Goal: Transaction & Acquisition: Download file/media

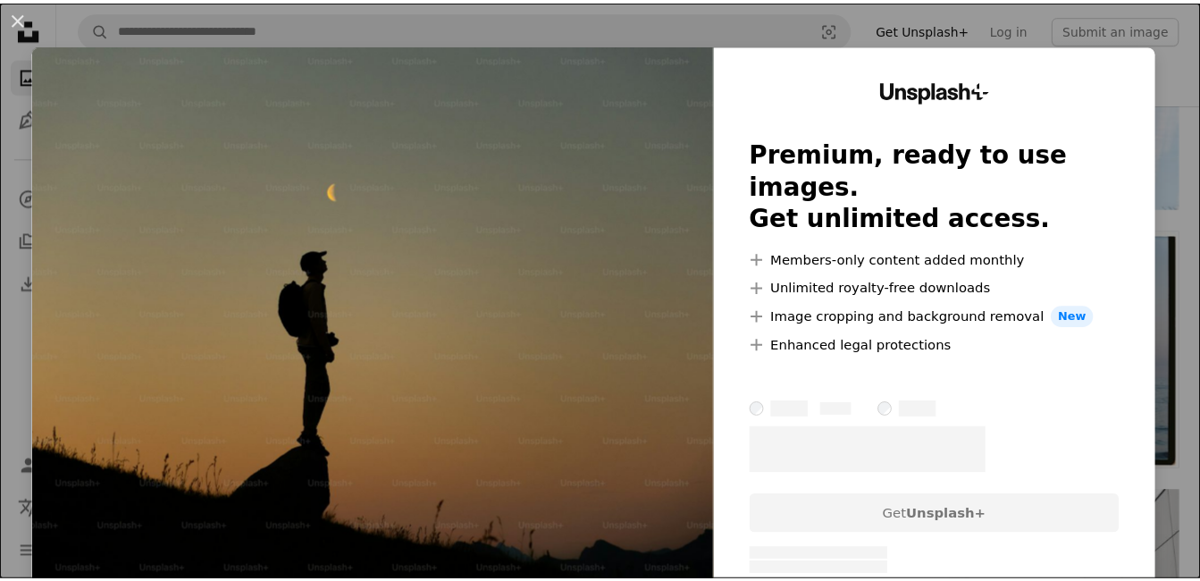
scroll to position [536, 0]
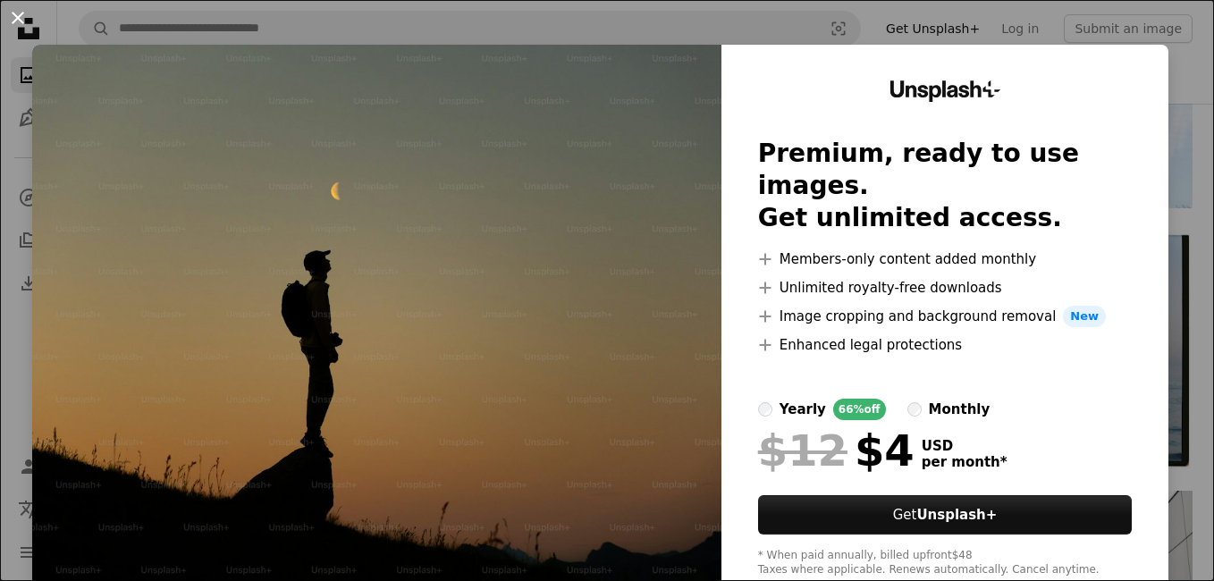
click at [21, 18] on button "An X shape" at bounding box center [17, 17] width 21 height 21
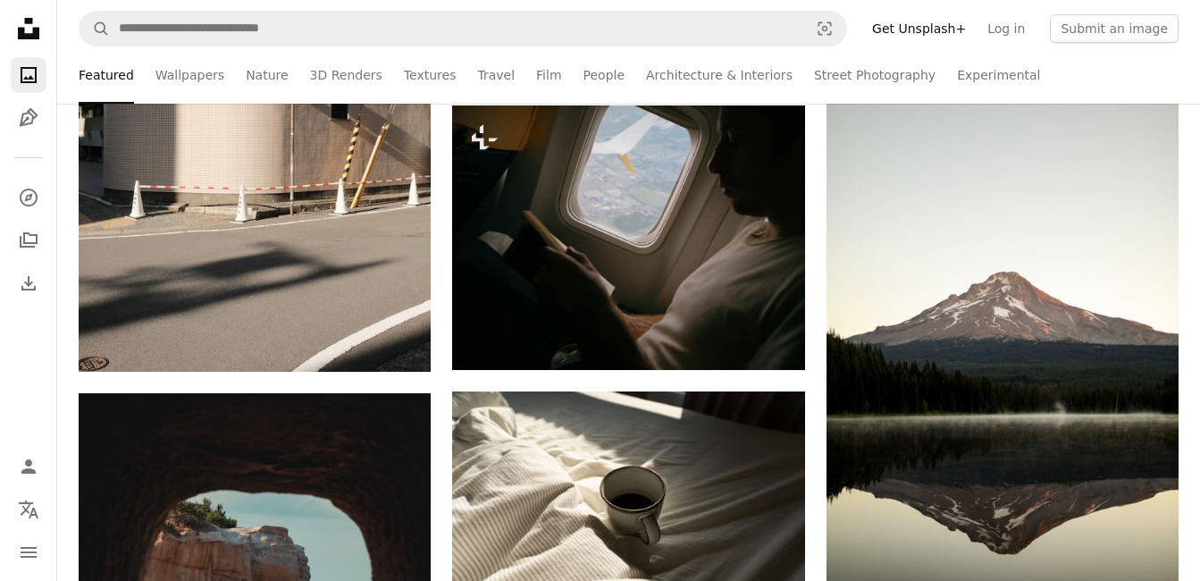
scroll to position [2253, 0]
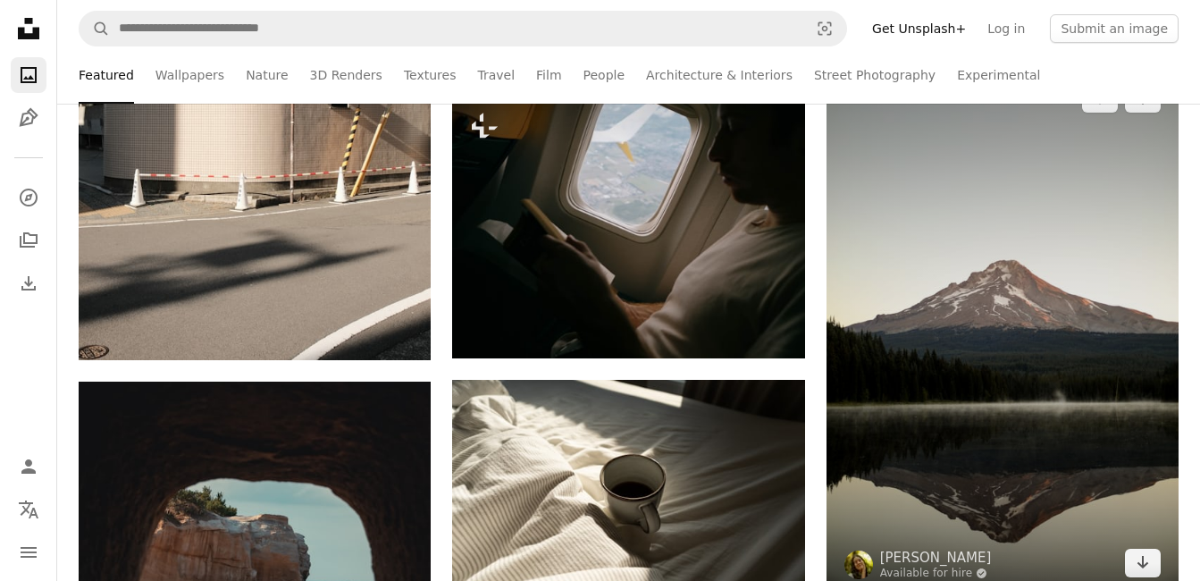
click at [1071, 396] on img at bounding box center [1003, 330] width 352 height 529
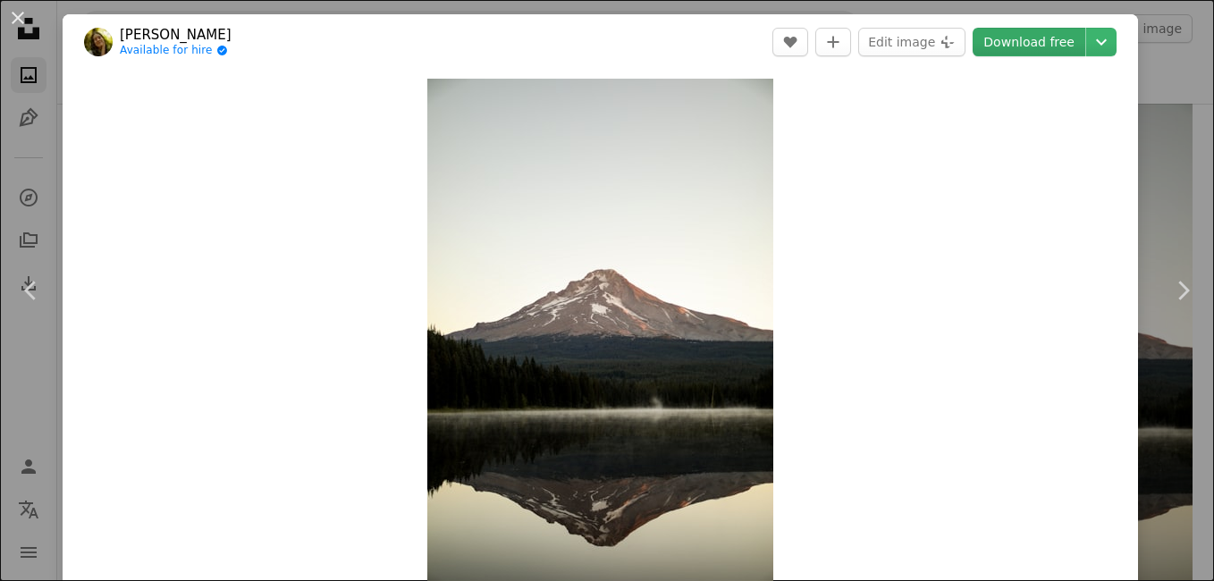
click at [1000, 55] on link "Download free" at bounding box center [1029, 42] width 113 height 29
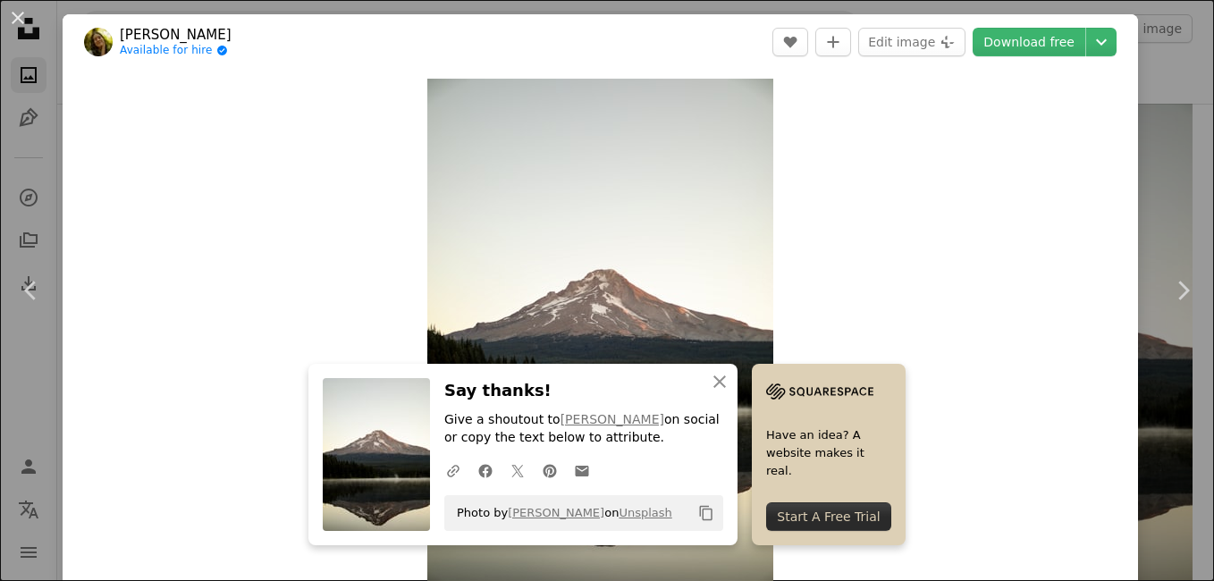
click at [791, 378] on img at bounding box center [819, 391] width 107 height 27
click at [801, 386] on img at bounding box center [819, 391] width 107 height 27
click at [821, 389] on img at bounding box center [819, 391] width 107 height 27
click at [719, 378] on icon "An X shape" at bounding box center [719, 381] width 21 height 21
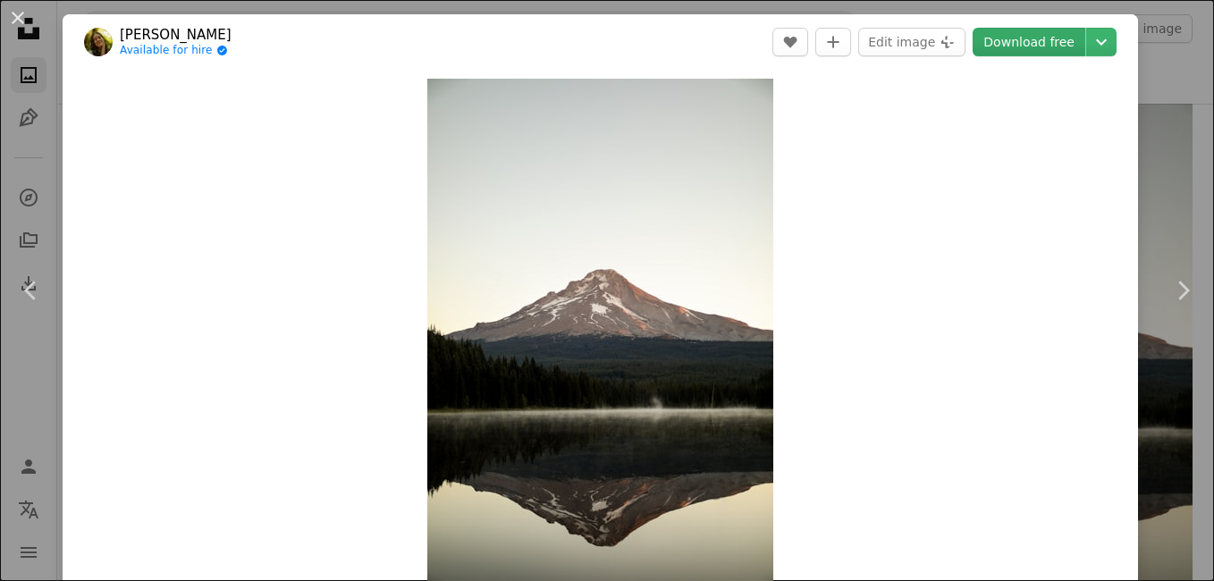
click at [1019, 47] on link "Download free" at bounding box center [1029, 42] width 113 height 29
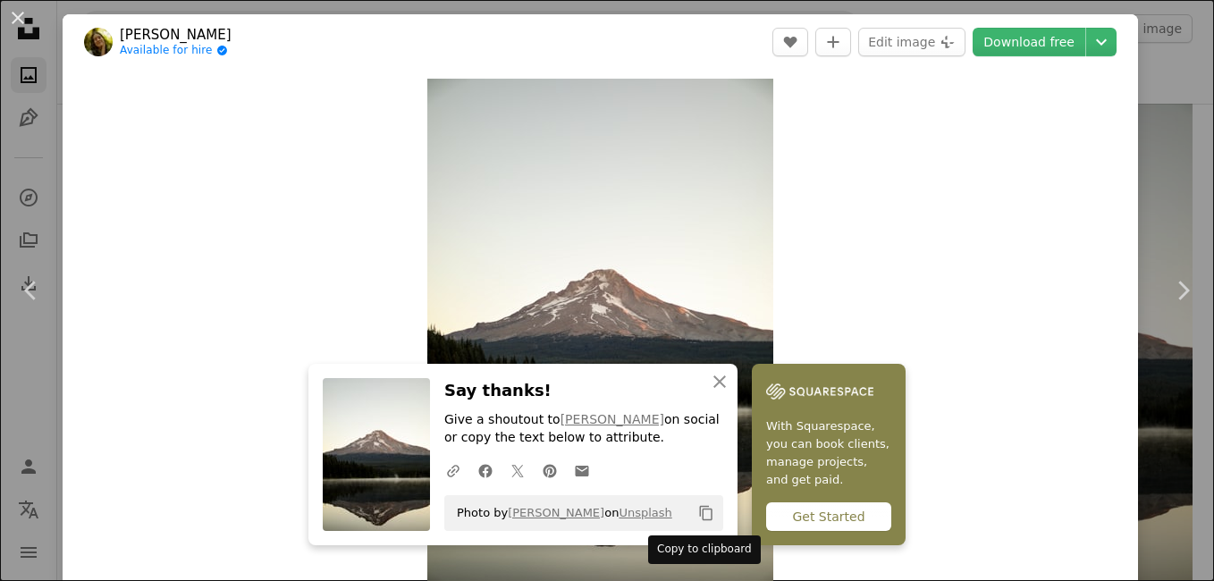
click at [700, 507] on icon "Copy to clipboard" at bounding box center [706, 513] width 13 height 15
click at [1090, 97] on div "Zoom in" at bounding box center [600, 338] width 1075 height 537
click at [21, 25] on button "An X shape" at bounding box center [17, 17] width 21 height 21
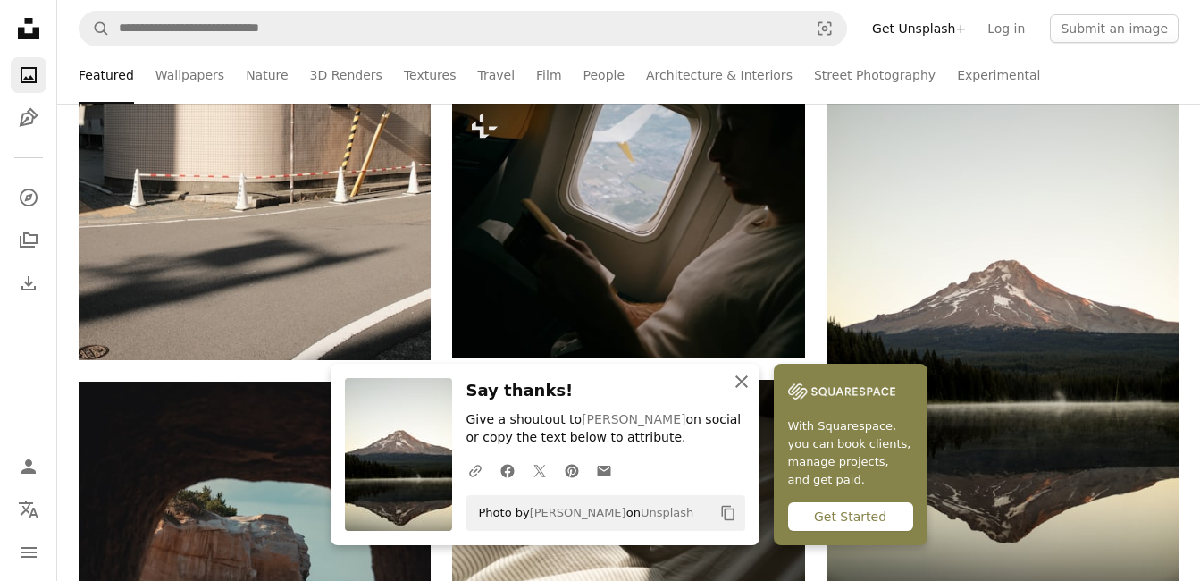
click at [729, 380] on button "An X shape Close" at bounding box center [742, 382] width 36 height 36
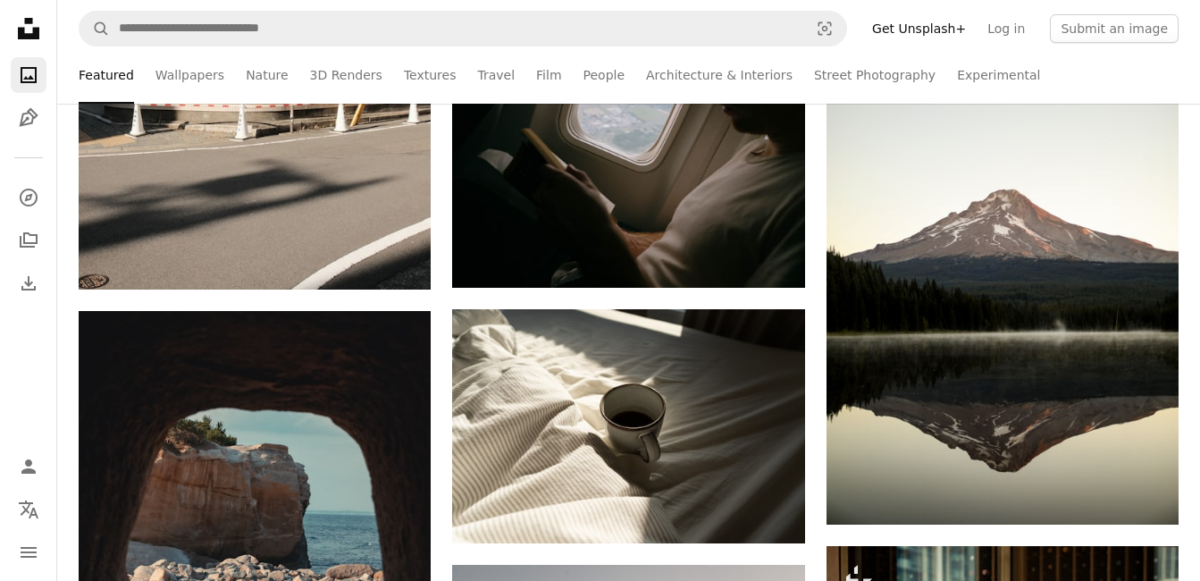
scroll to position [2324, 0]
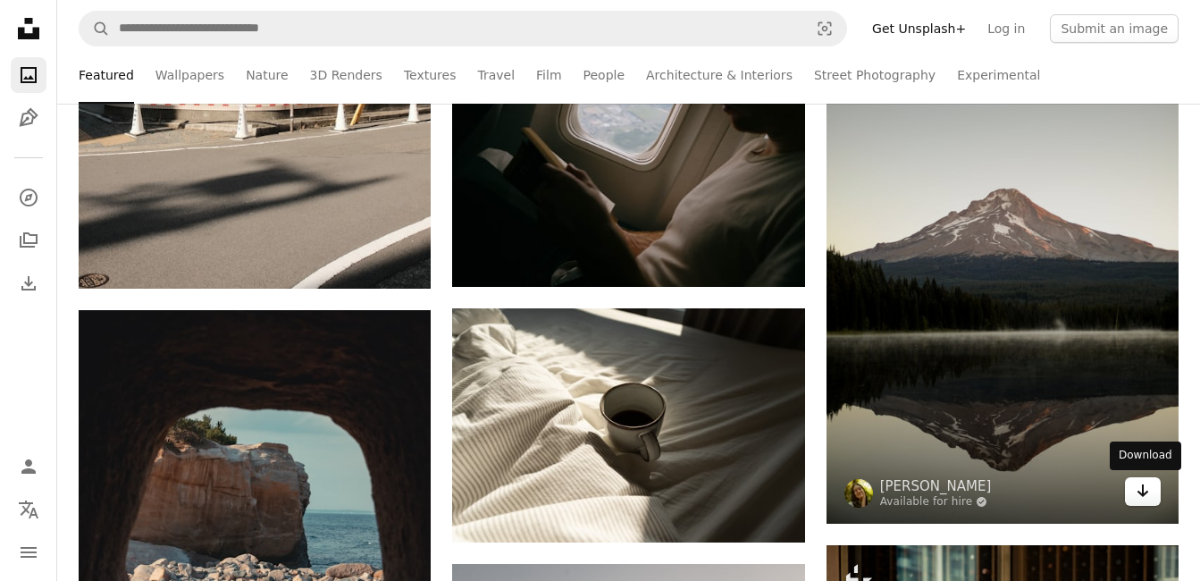
click at [1136, 496] on icon "Arrow pointing down" at bounding box center [1143, 490] width 14 height 21
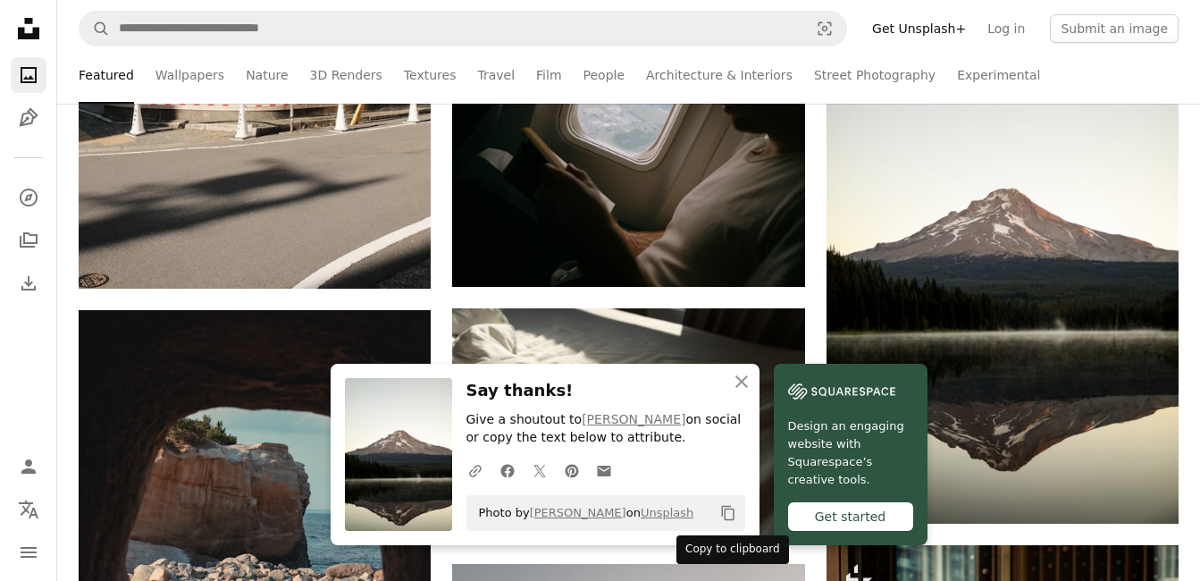
click at [721, 518] on icon "Copy content" at bounding box center [728, 513] width 16 height 16
click at [737, 385] on icon "button" at bounding box center [742, 381] width 13 height 13
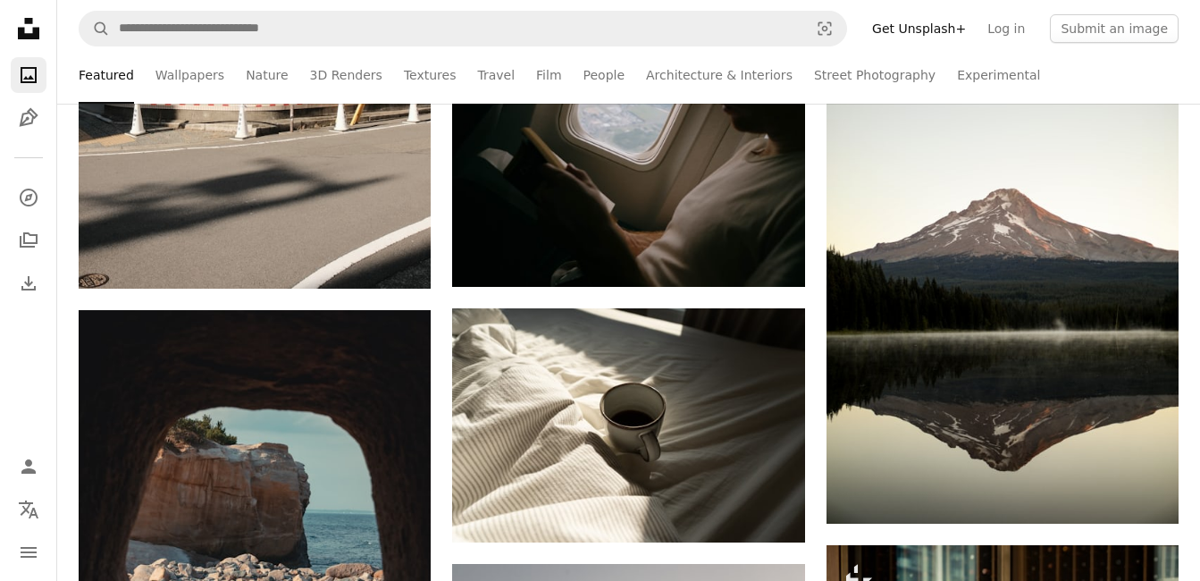
click at [1132, 89] on ul "Featured Wallpapers Nature 3D Renders Textures Travel Film People Architecture …" at bounding box center [668, 74] width 1024 height 57
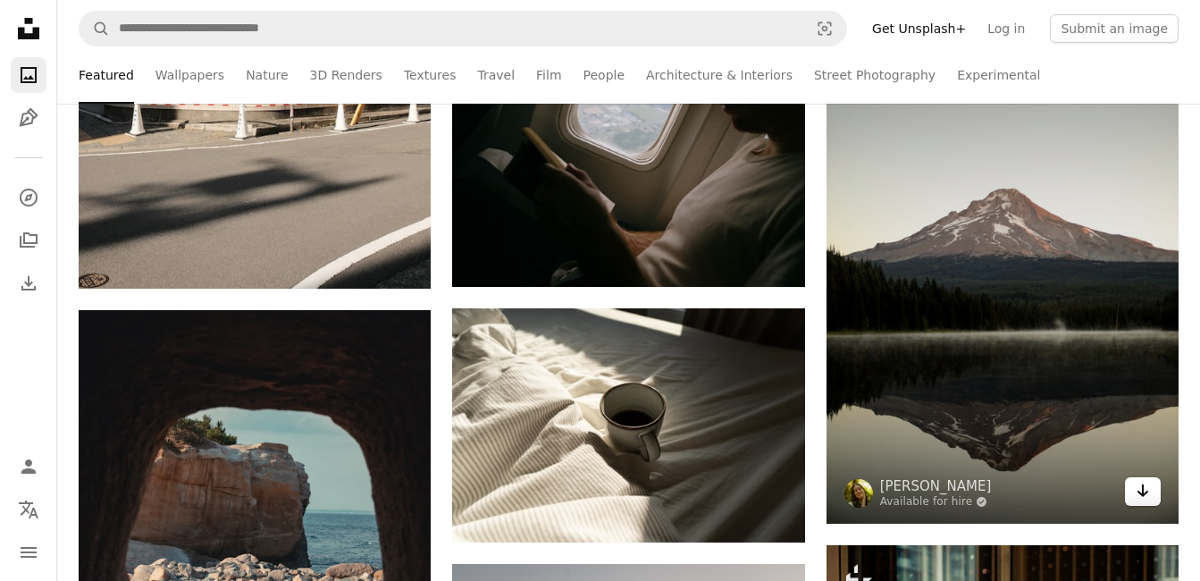
click at [1143, 496] on icon "Download" at bounding box center [1144, 490] width 12 height 13
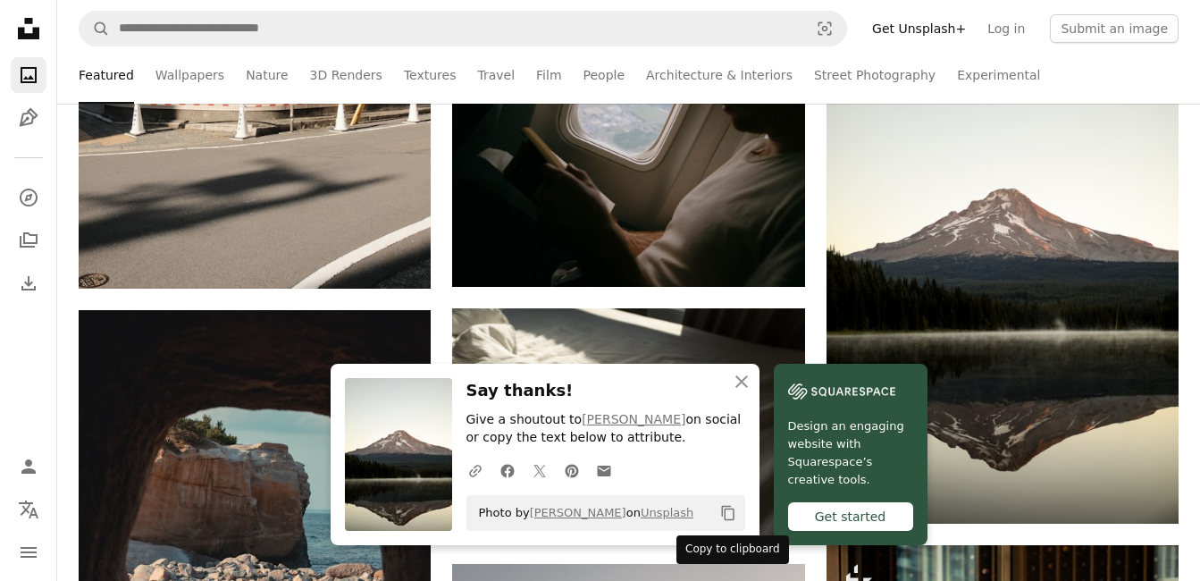
click at [722, 506] on icon "Copy to clipboard" at bounding box center [727, 513] width 13 height 15
click at [745, 383] on icon "An X shape" at bounding box center [741, 381] width 21 height 21
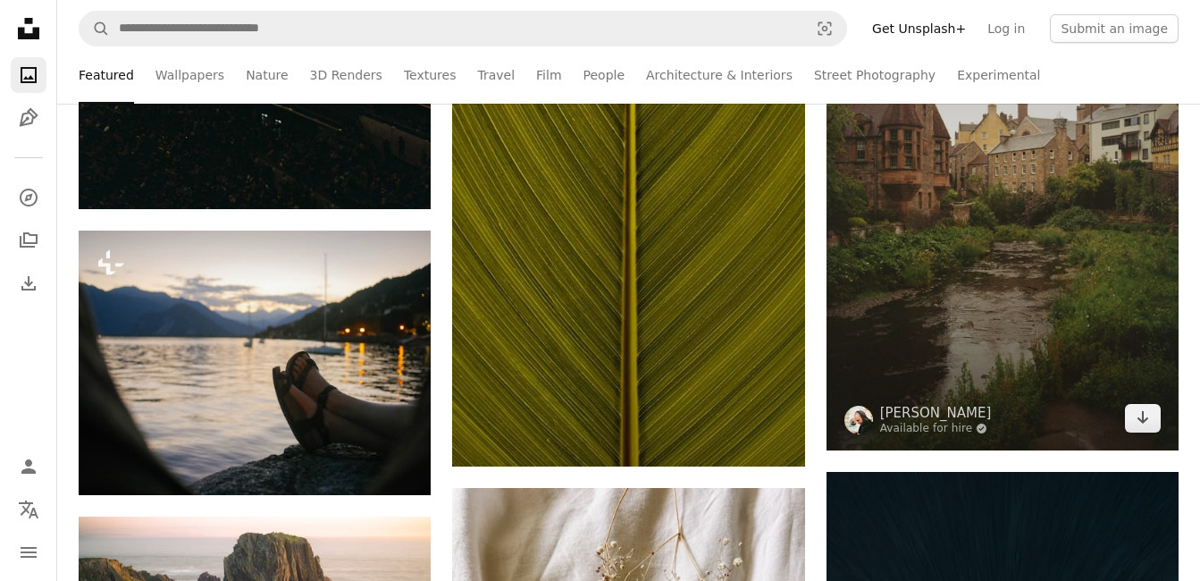
scroll to position [3511, 0]
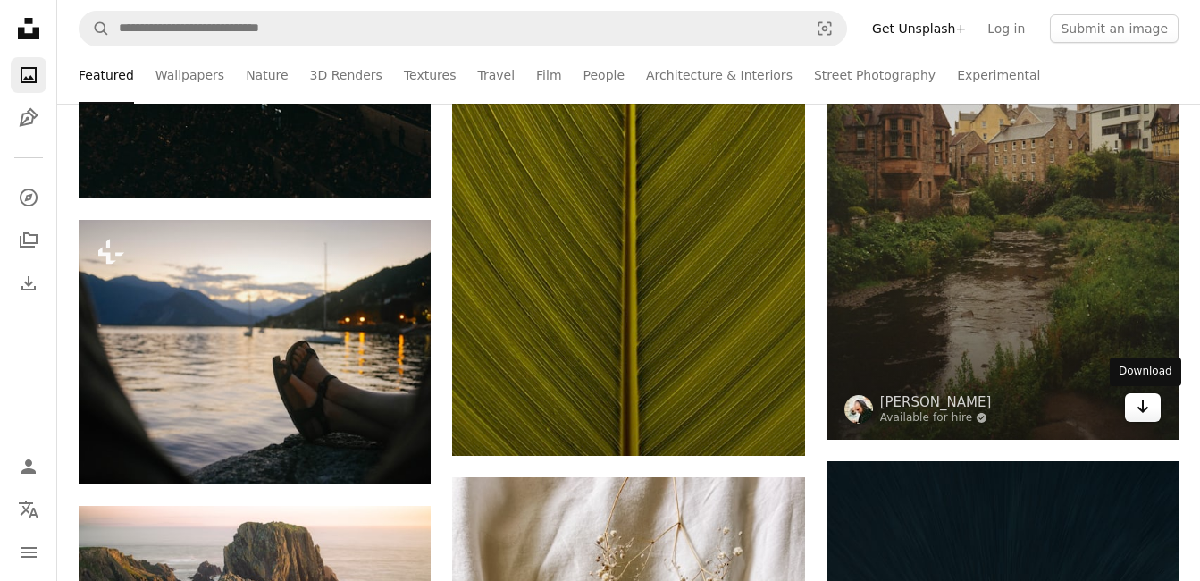
click at [1135, 404] on link "Arrow pointing down" at bounding box center [1143, 407] width 36 height 29
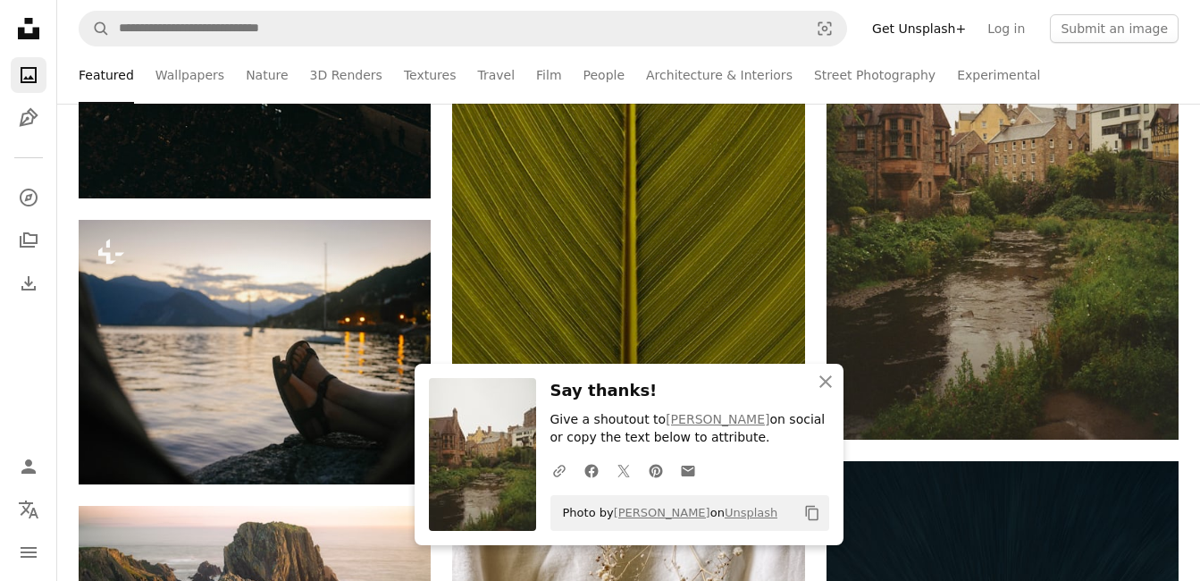
click at [1169, 80] on ul "Featured Wallpapers Nature 3D Renders Textures Travel Film People Architecture …" at bounding box center [668, 74] width 1024 height 57
click at [816, 381] on icon "An X shape" at bounding box center [825, 381] width 21 height 21
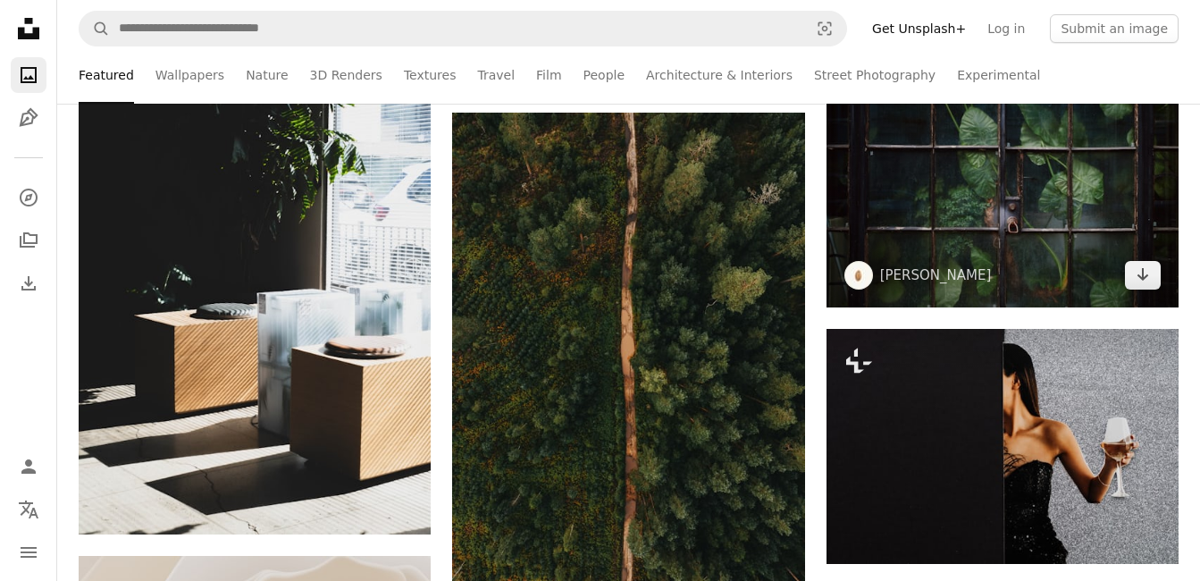
scroll to position [7384, 0]
